Goal: Transaction & Acquisition: Purchase product/service

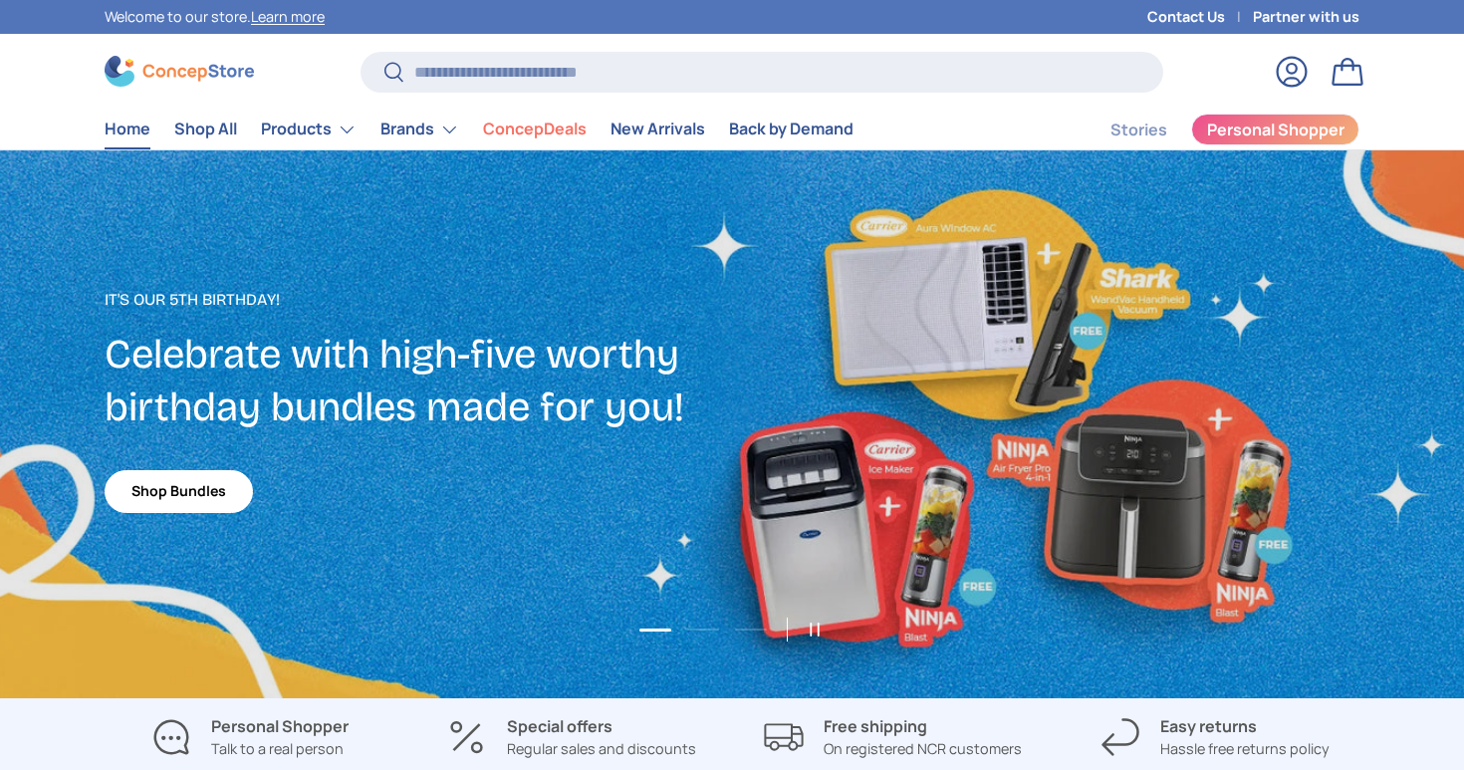
scroll to position [5152, 8145]
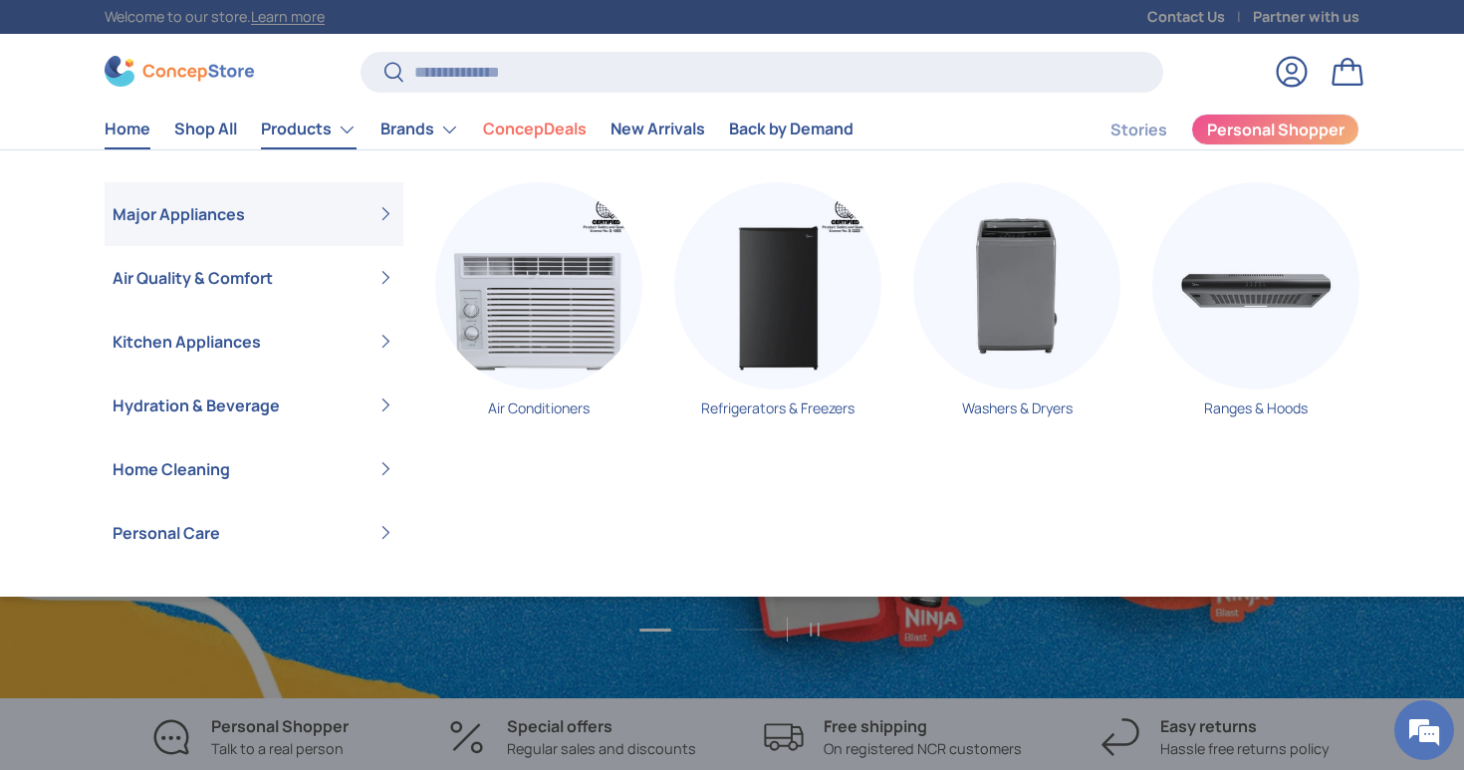
click at [306, 140] on link "Products" at bounding box center [309, 130] width 96 height 40
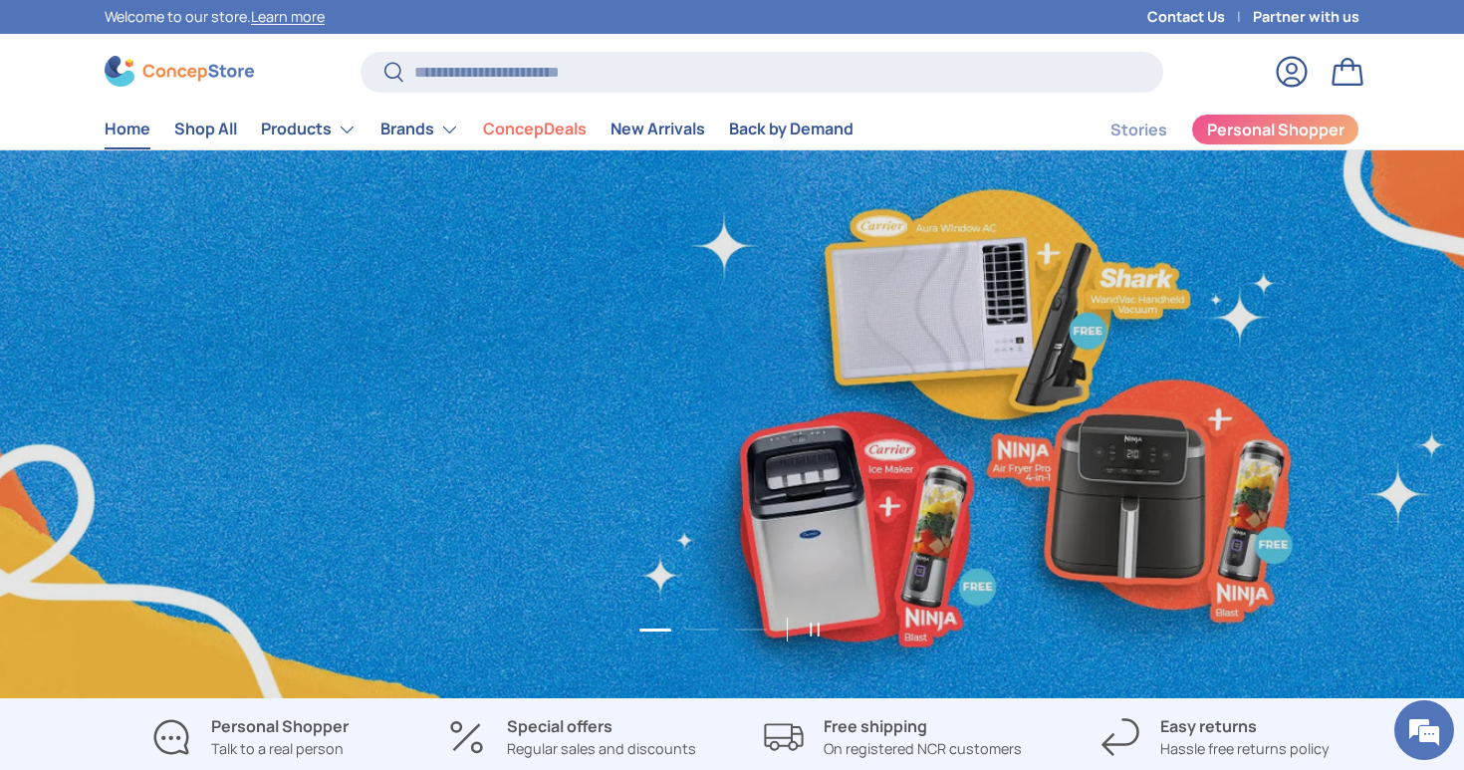
scroll to position [0, 1464]
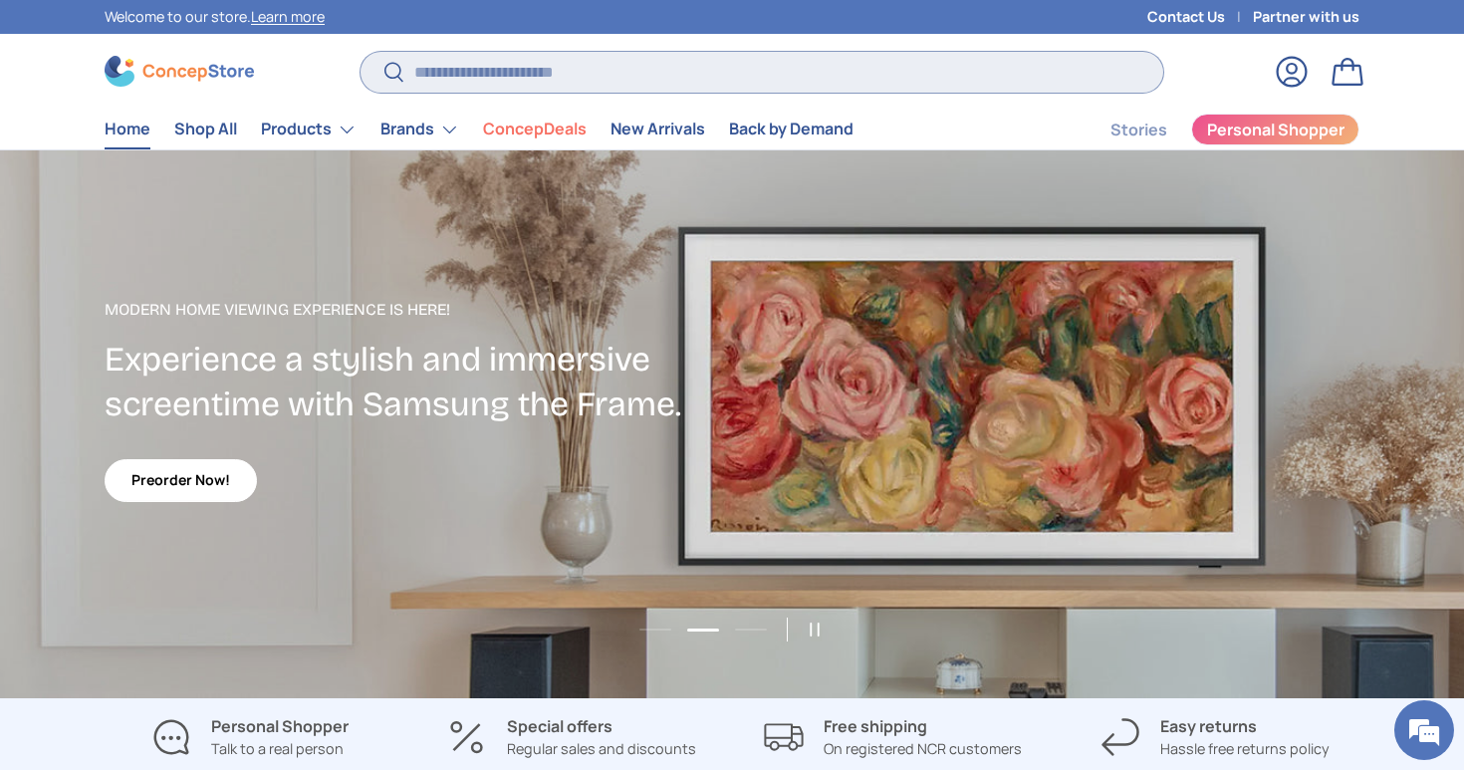
click at [432, 55] on input "Search" at bounding box center [762, 72] width 803 height 41
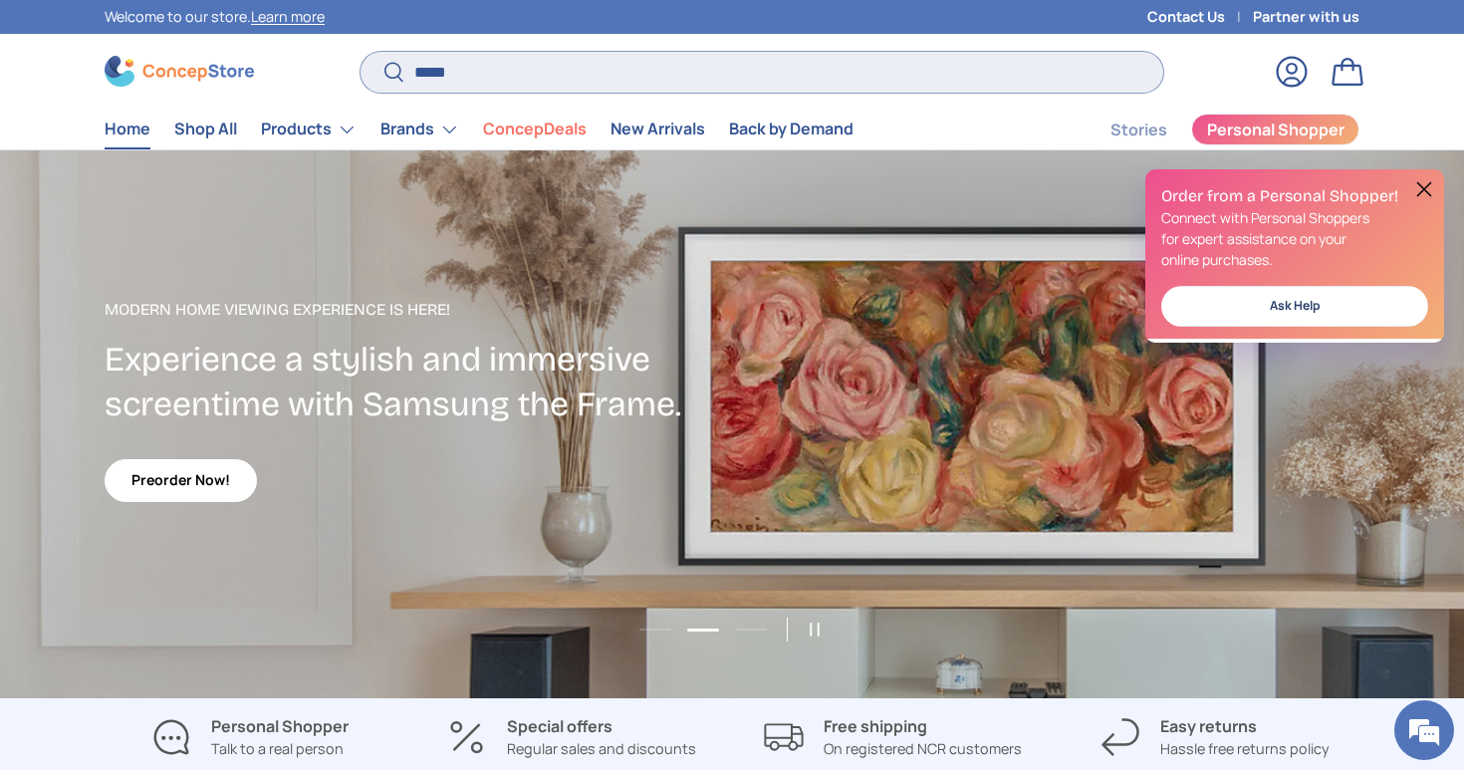
type input "*****"
click at [361, 50] on button "Search" at bounding box center [383, 73] width 45 height 47
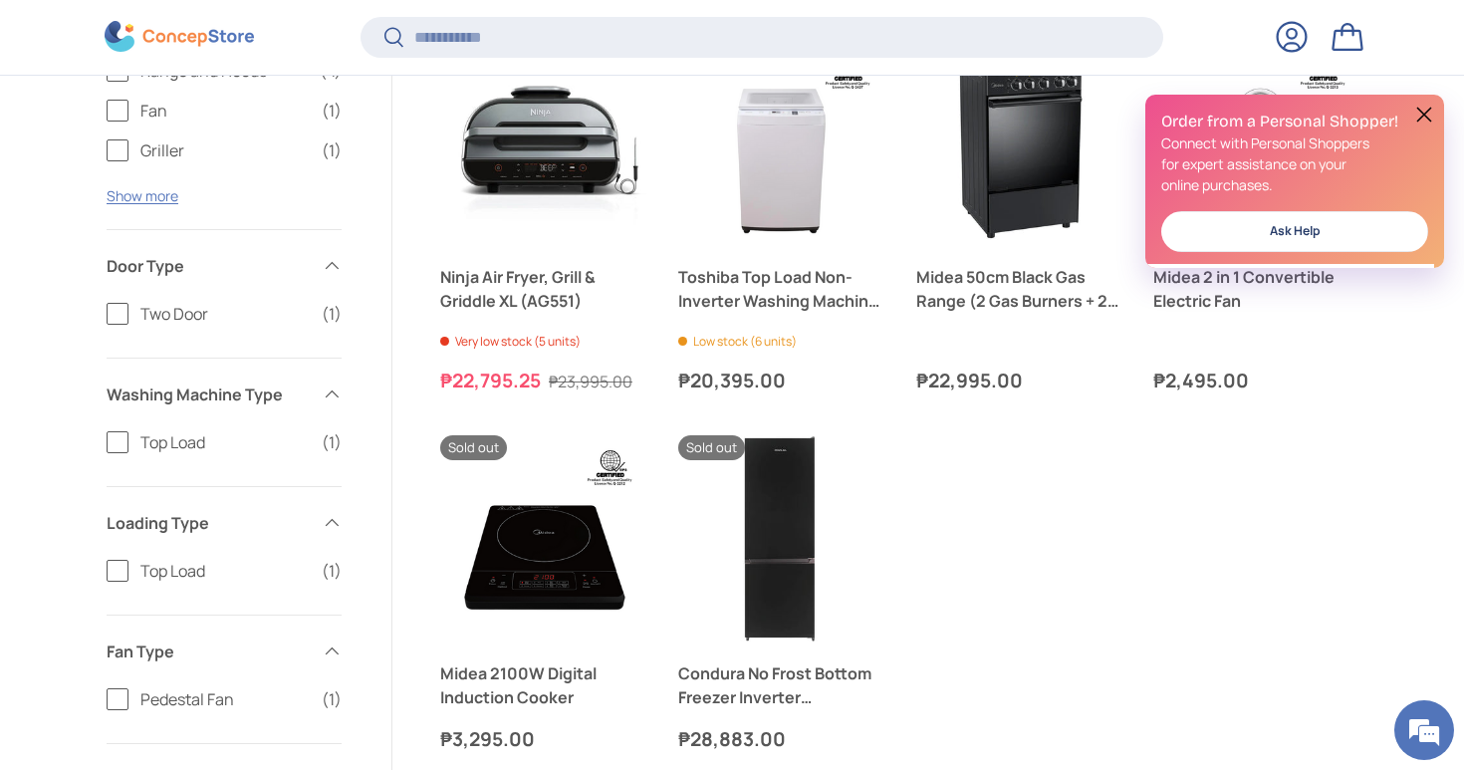
scroll to position [737, 0]
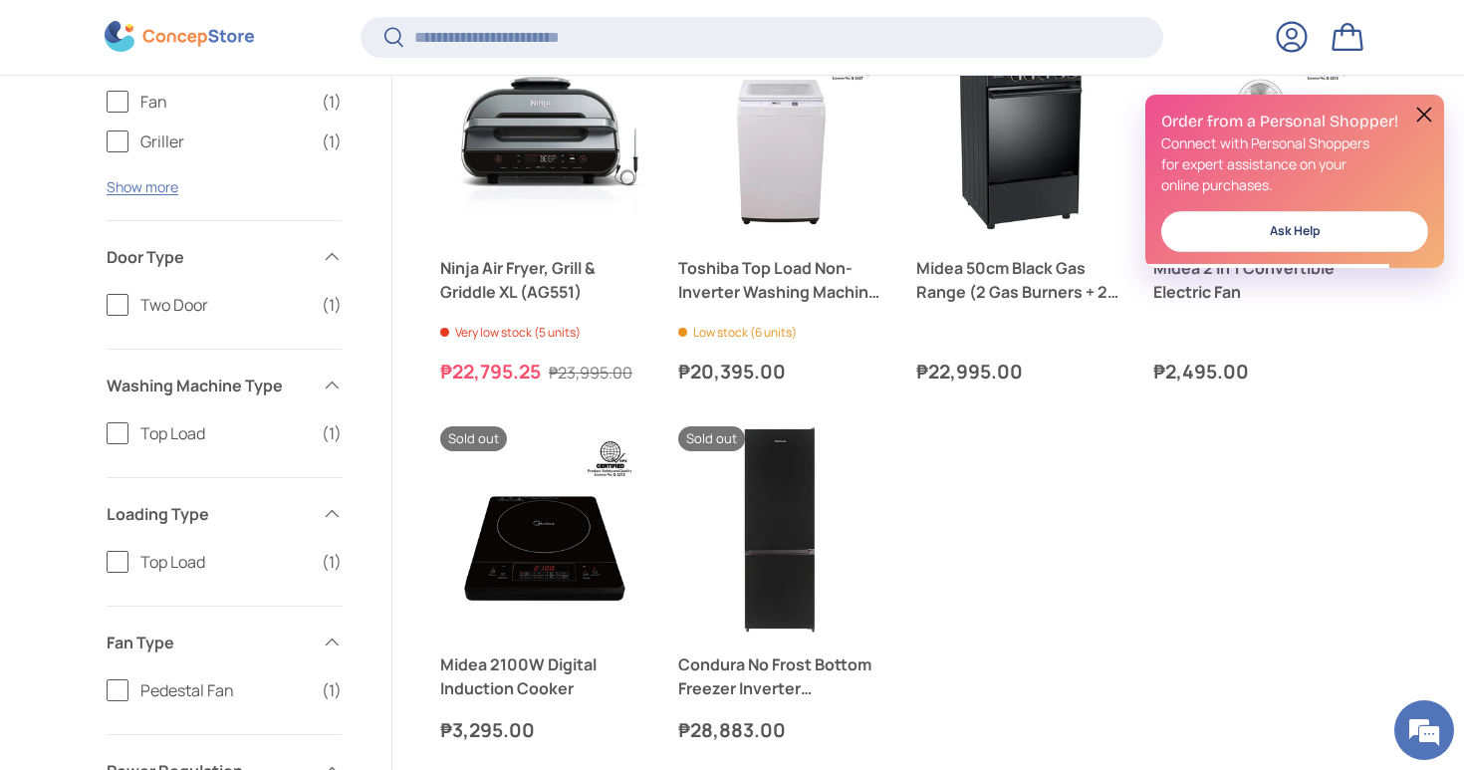
click at [1328, 493] on ul "Midea 60 CM Range Hood Dual Motor Slim Series Cooker Very low stock (1 unit) ₱7…" at bounding box center [900, 189] width 920 height 1111
click at [1423, 116] on button at bounding box center [1425, 115] width 24 height 24
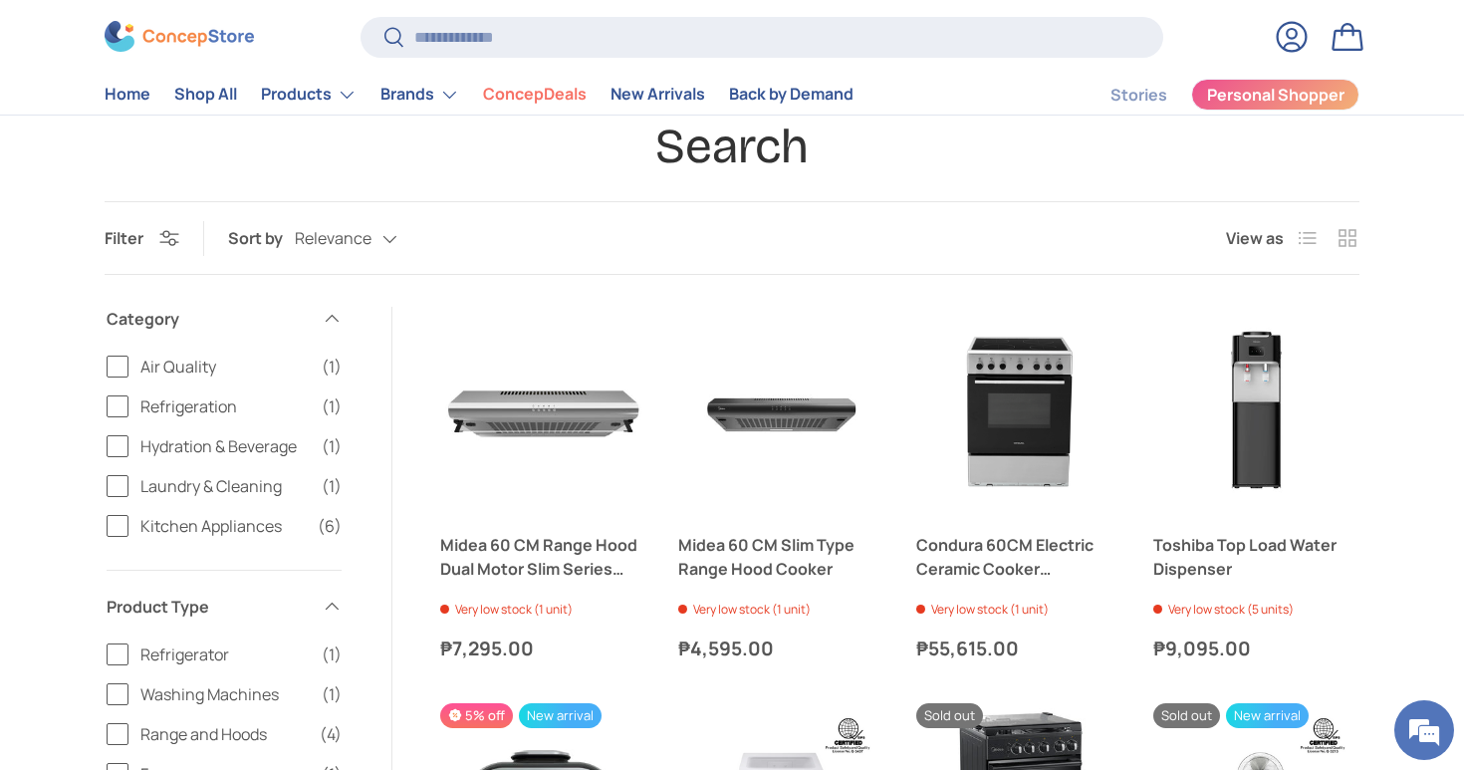
scroll to position [103, 0]
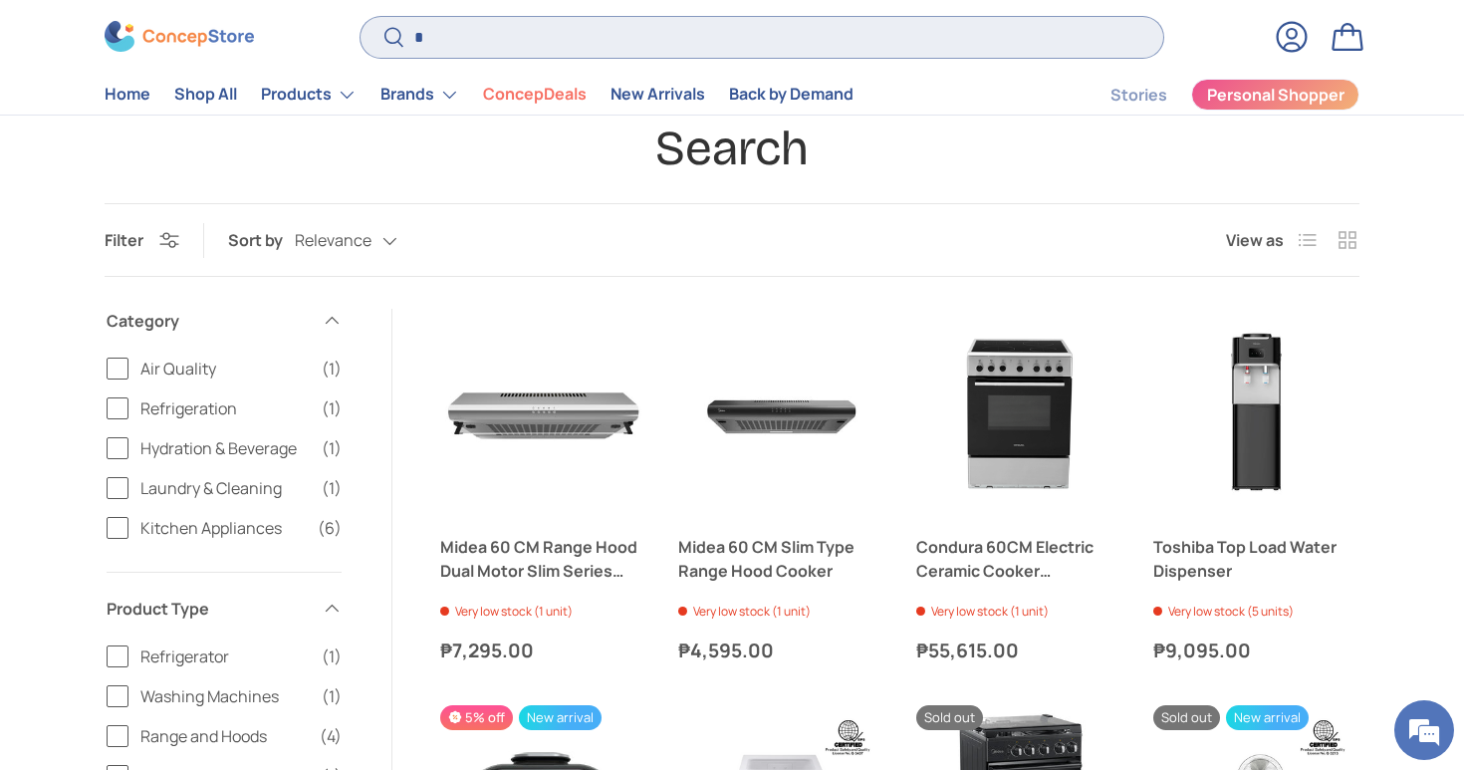
click at [757, 31] on input "*" at bounding box center [762, 37] width 803 height 41
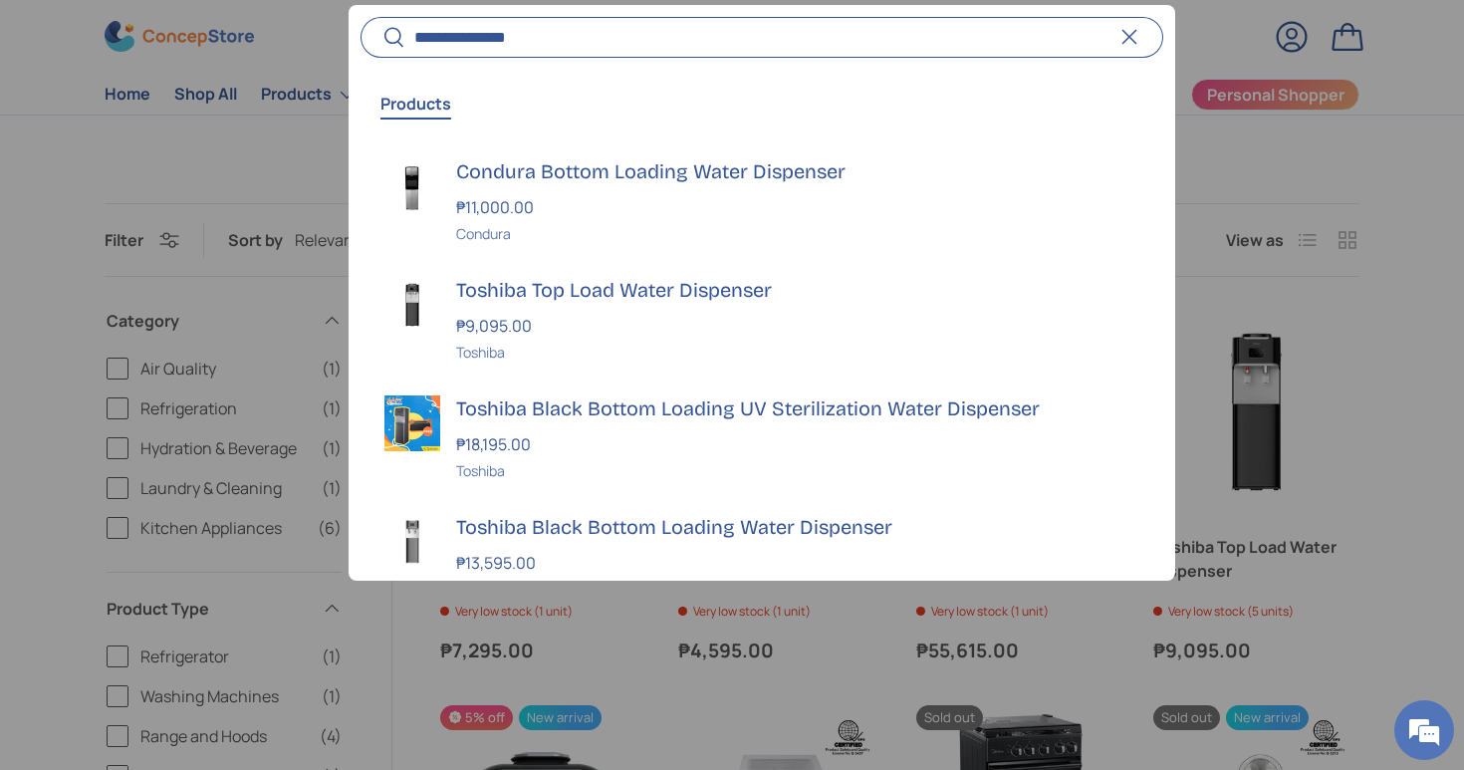
type input "**********"
click at [361, 16] on button "Search" at bounding box center [383, 39] width 45 height 47
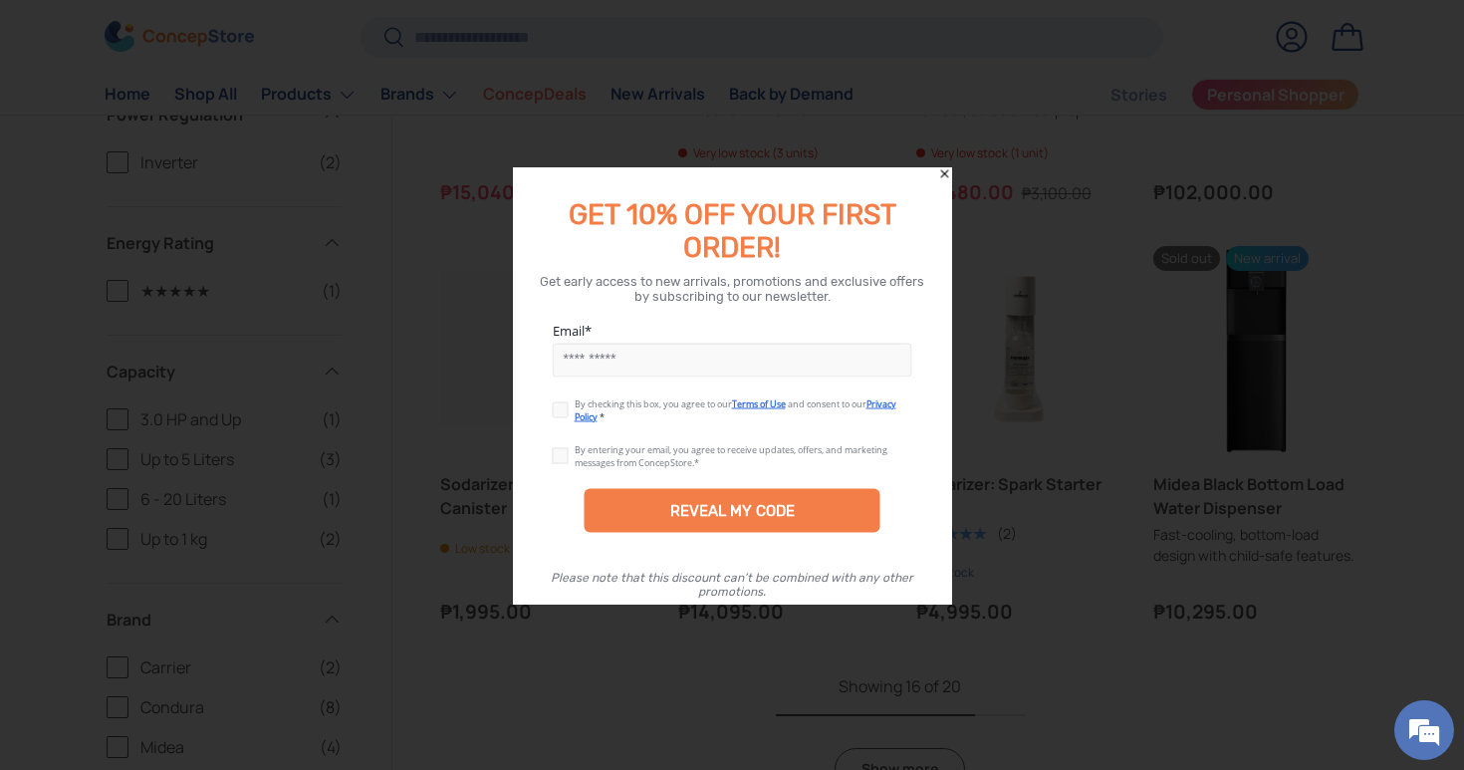
click at [946, 172] on icon "Close" at bounding box center [944, 173] width 8 height 8
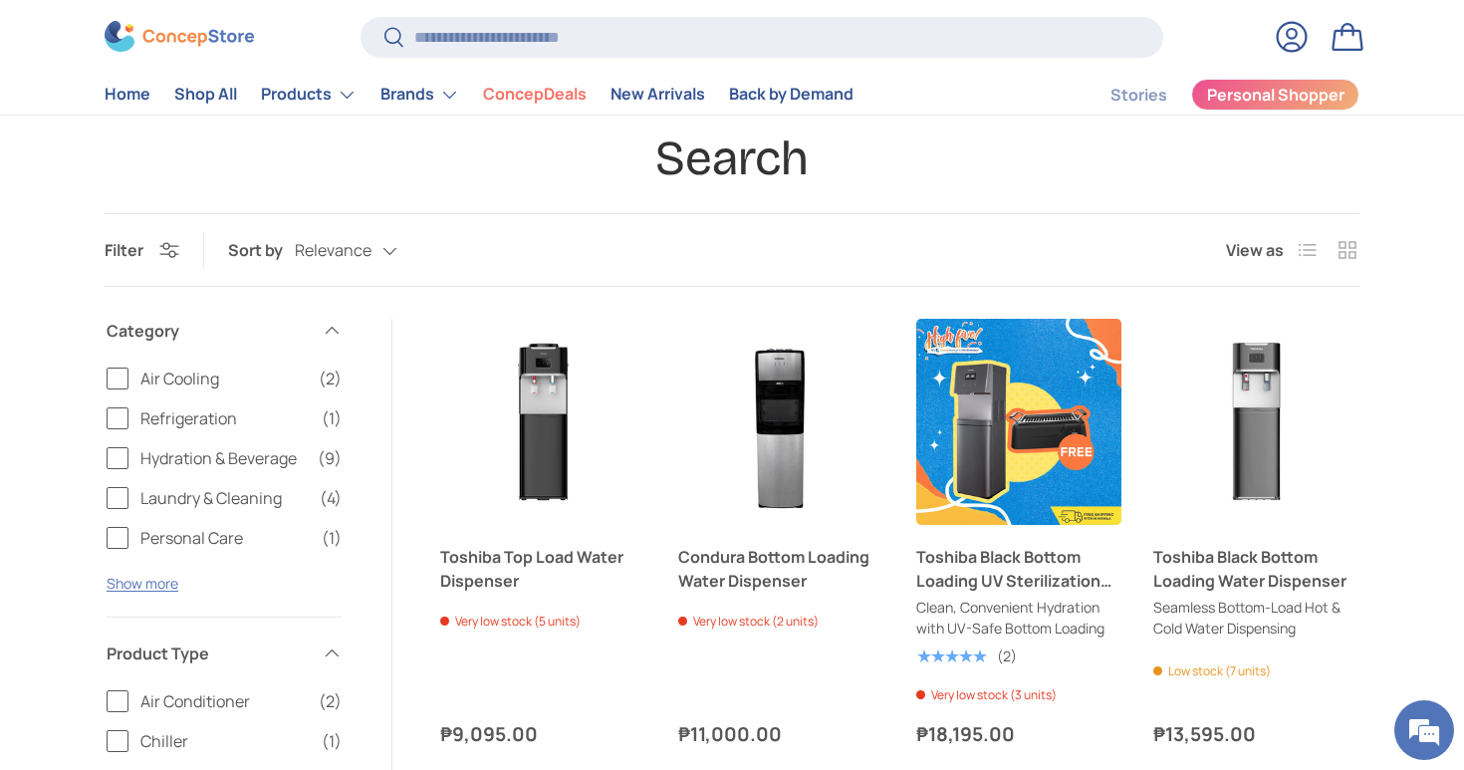
scroll to position [94, 0]
click at [439, 41] on input "Search" at bounding box center [762, 37] width 803 height 41
type input "******"
click at [361, 16] on button "Search" at bounding box center [383, 39] width 45 height 47
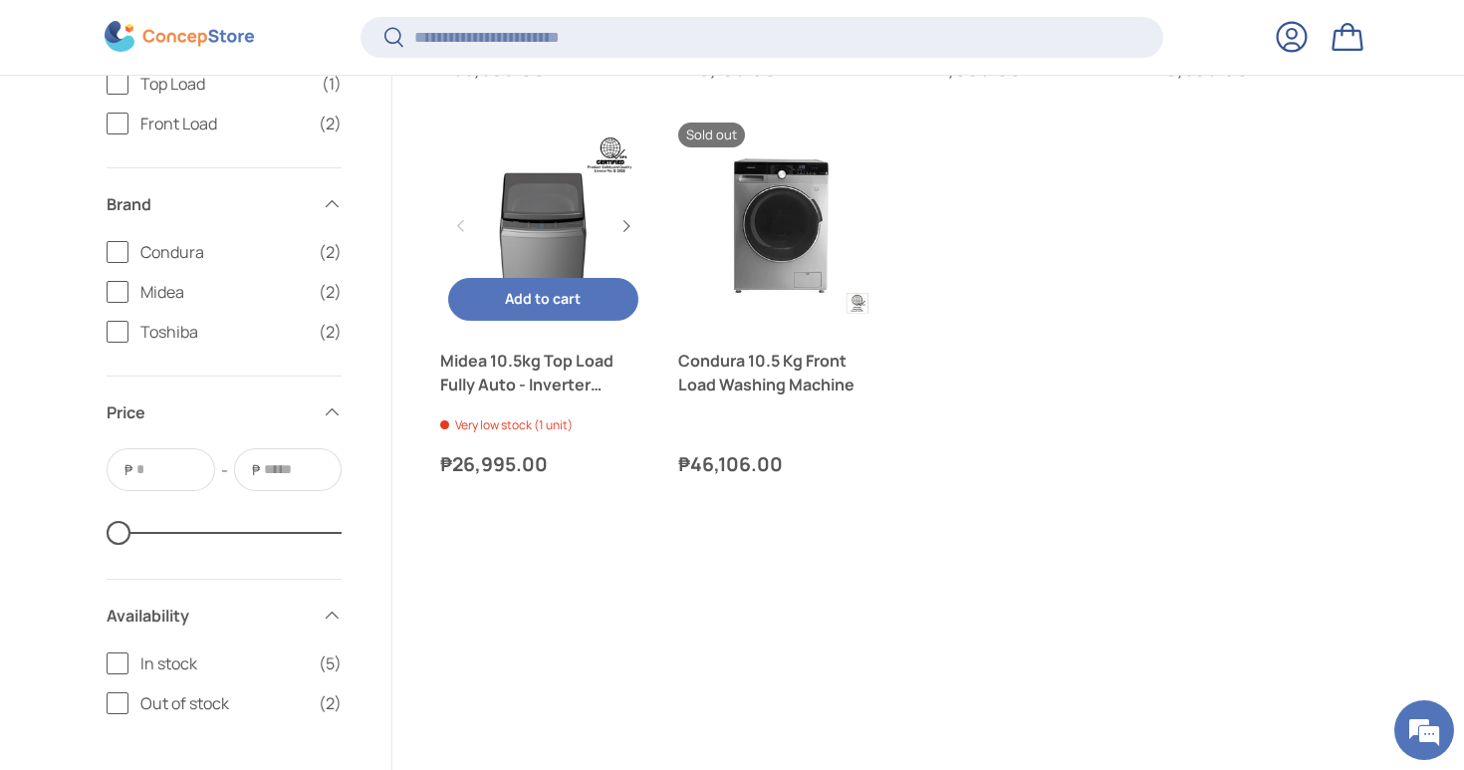
scroll to position [646, 0]
